Goal: Task Accomplishment & Management: Use online tool/utility

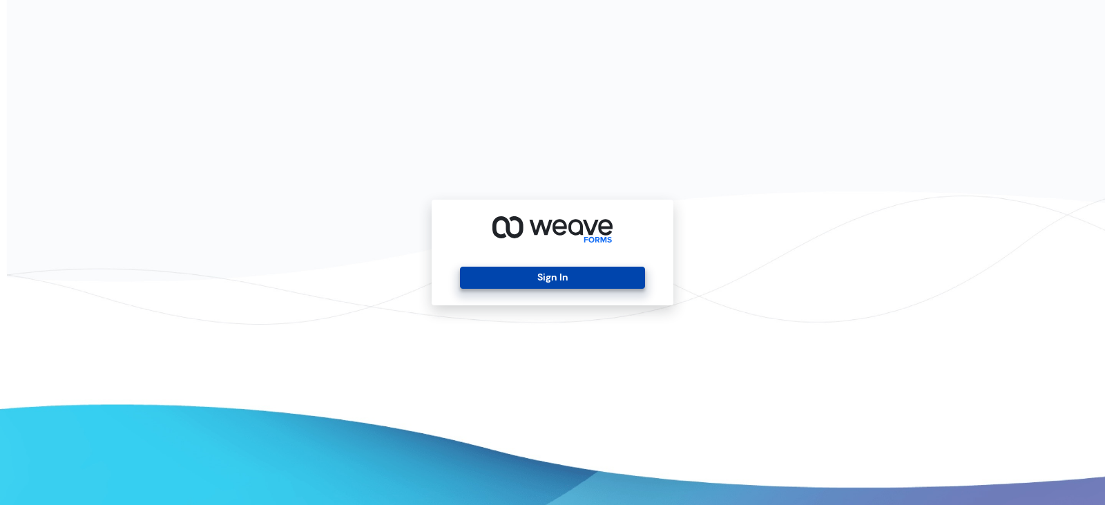
click at [515, 276] on button "Sign In" at bounding box center [552, 278] width 184 height 22
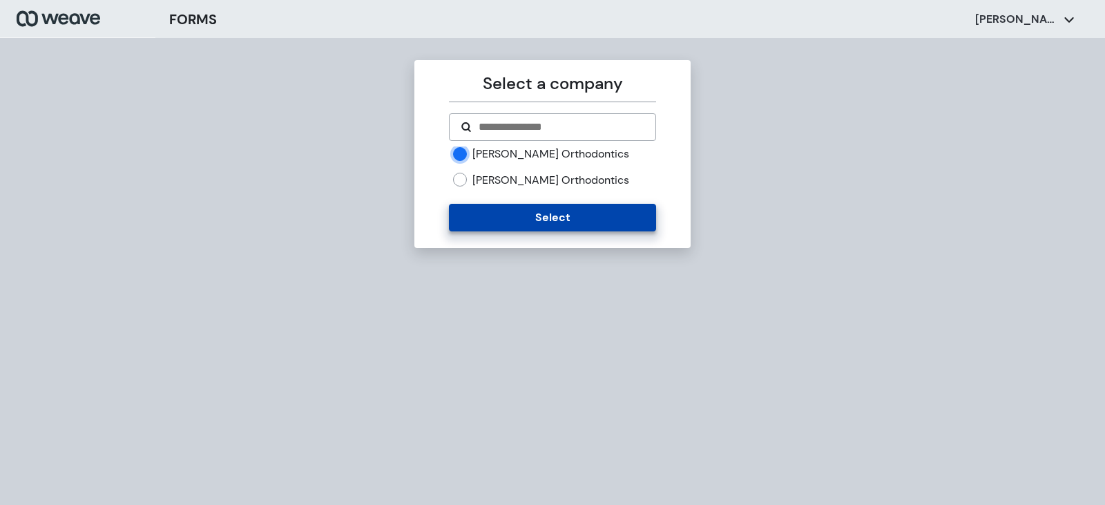
click at [506, 220] on button "Select" at bounding box center [552, 218] width 206 height 28
